Goal: Information Seeking & Learning: Find specific page/section

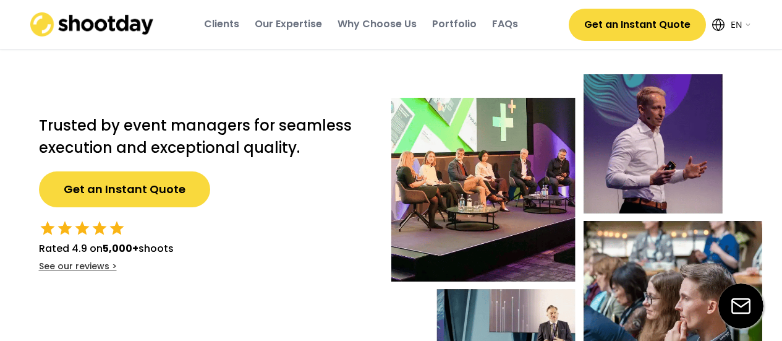
select select ""en""
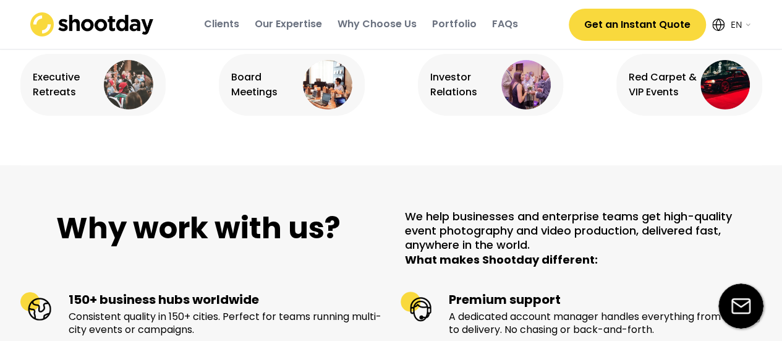
scroll to position [1071, 0]
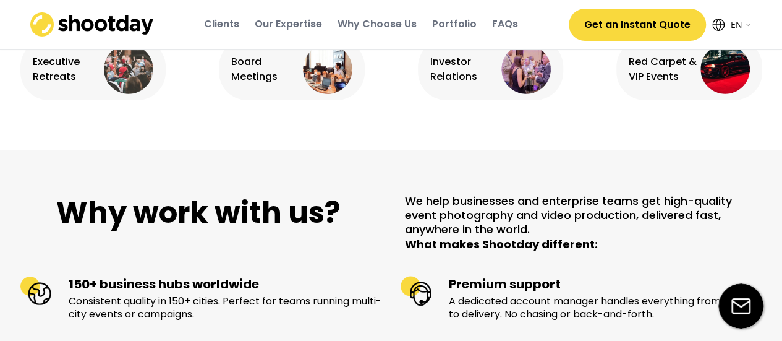
click at [443, 25] on div "Portfolio" at bounding box center [454, 24] width 45 height 14
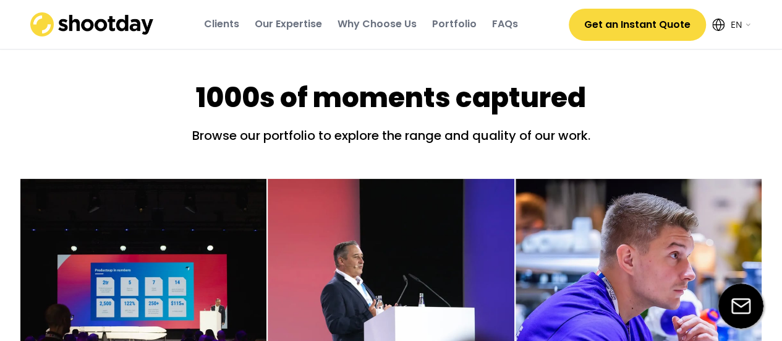
scroll to position [1687, 0]
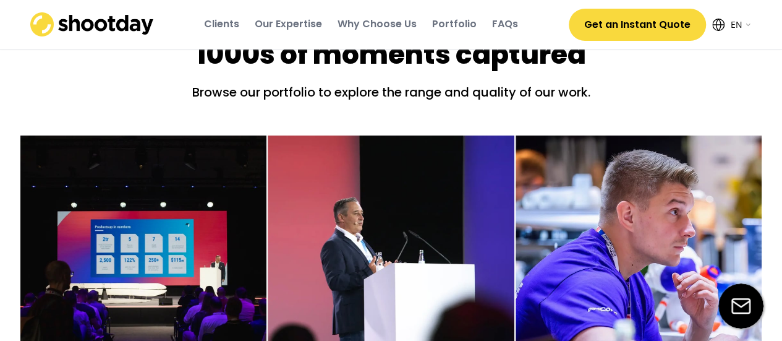
click at [496, 27] on div "FAQs" at bounding box center [505, 24] width 26 height 14
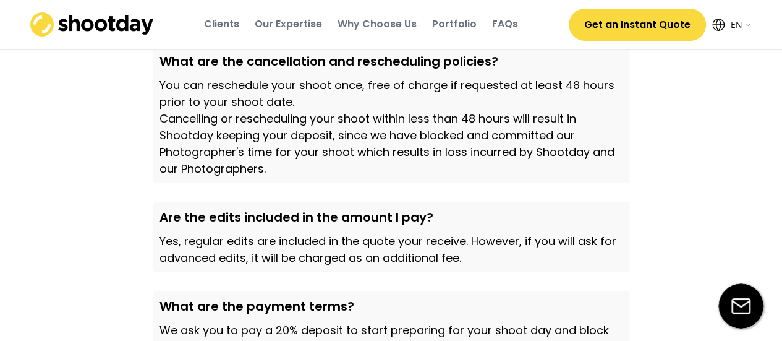
scroll to position [3898, 0]
